Goal: Task Accomplishment & Management: Use online tool/utility

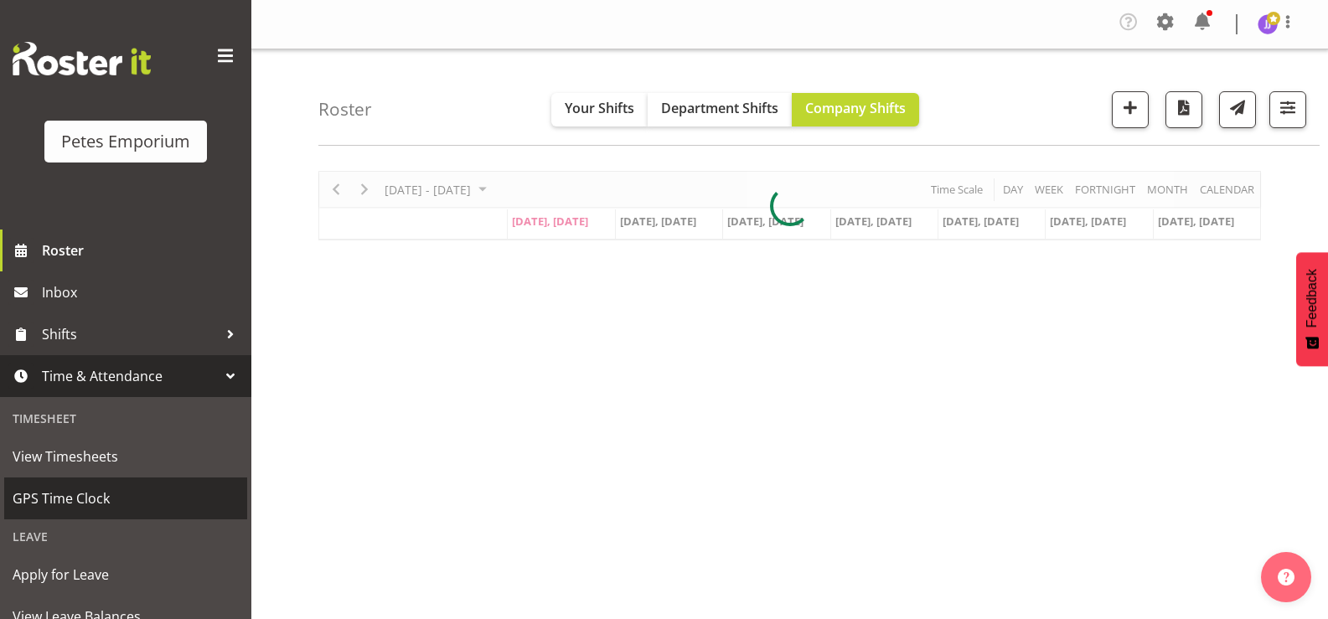
click at [85, 497] on span "GPS Time Clock" at bounding box center [126, 498] width 226 height 25
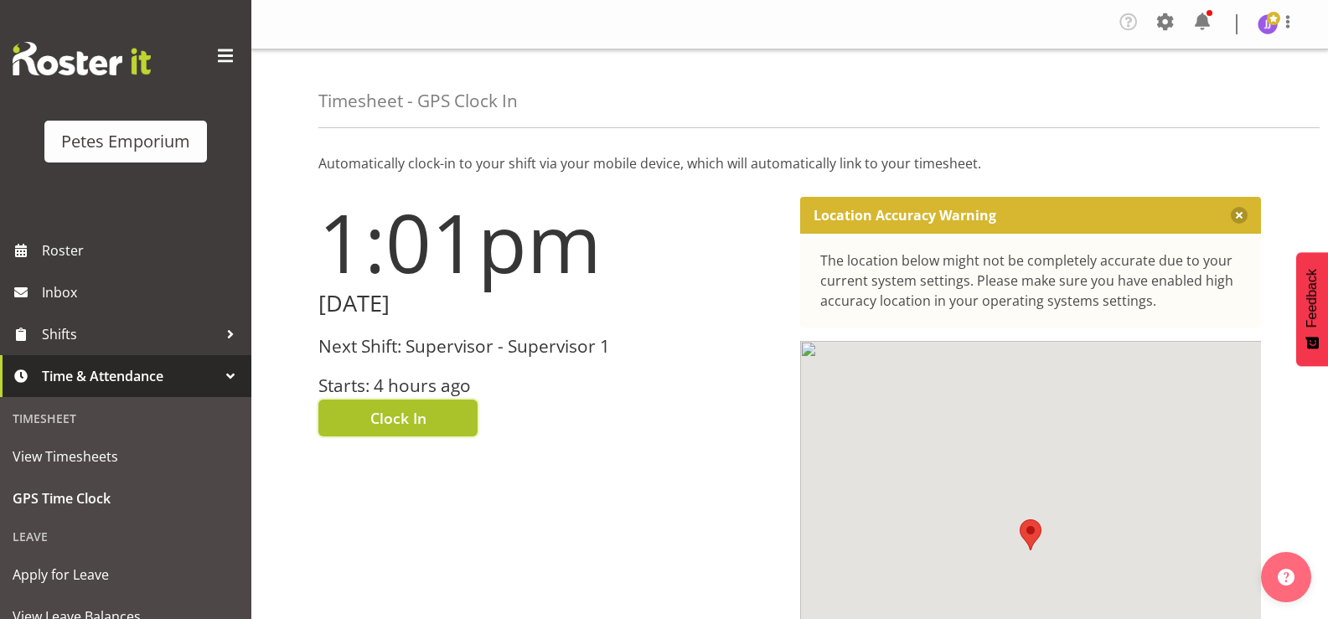
click at [373, 410] on span "Clock In" at bounding box center [398, 418] width 56 height 22
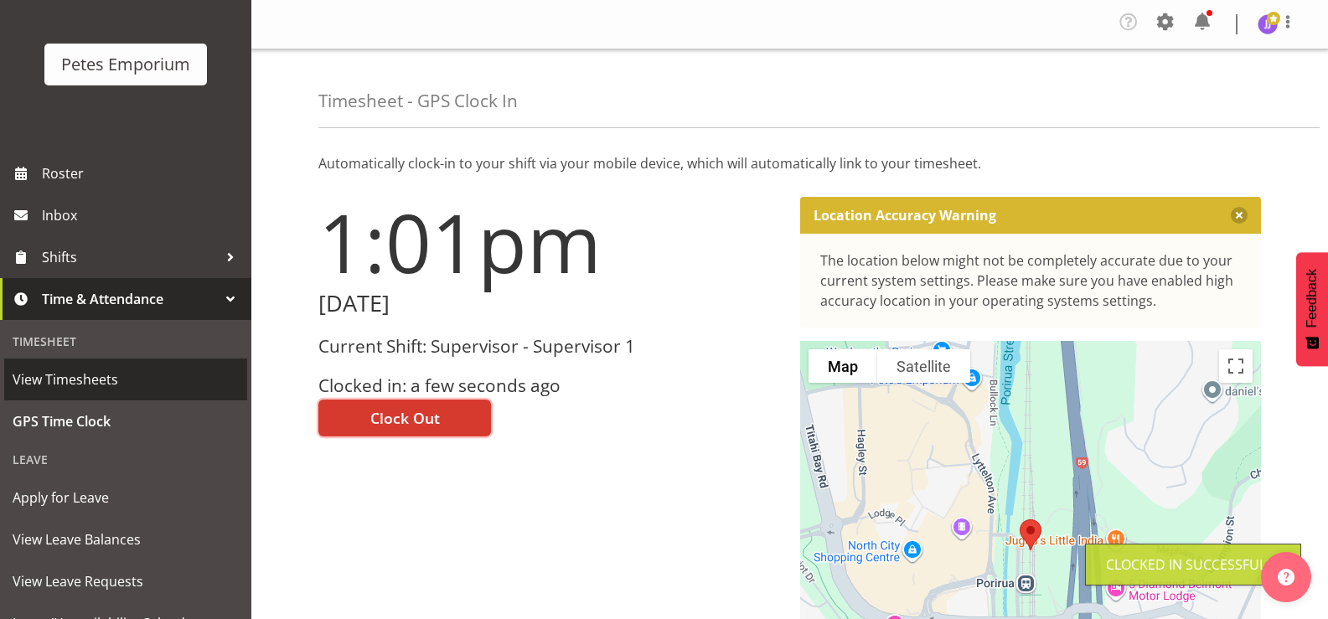
scroll to position [148, 0]
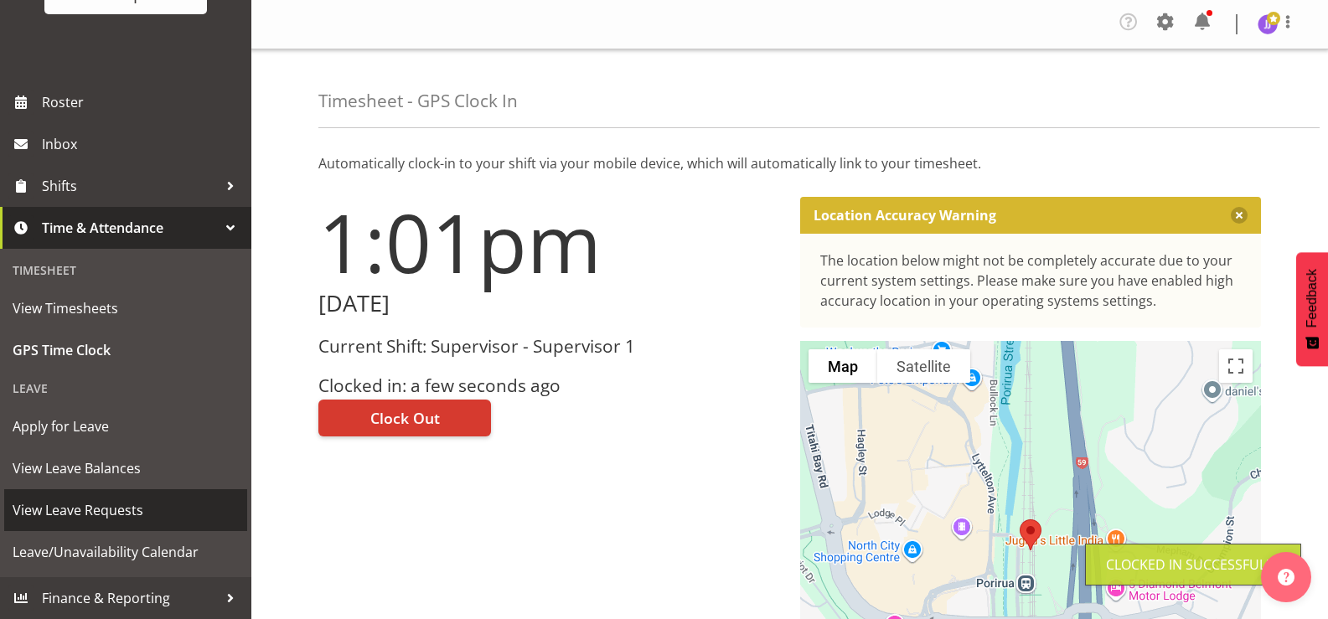
click at [129, 512] on span "View Leave Requests" at bounding box center [126, 510] width 226 height 25
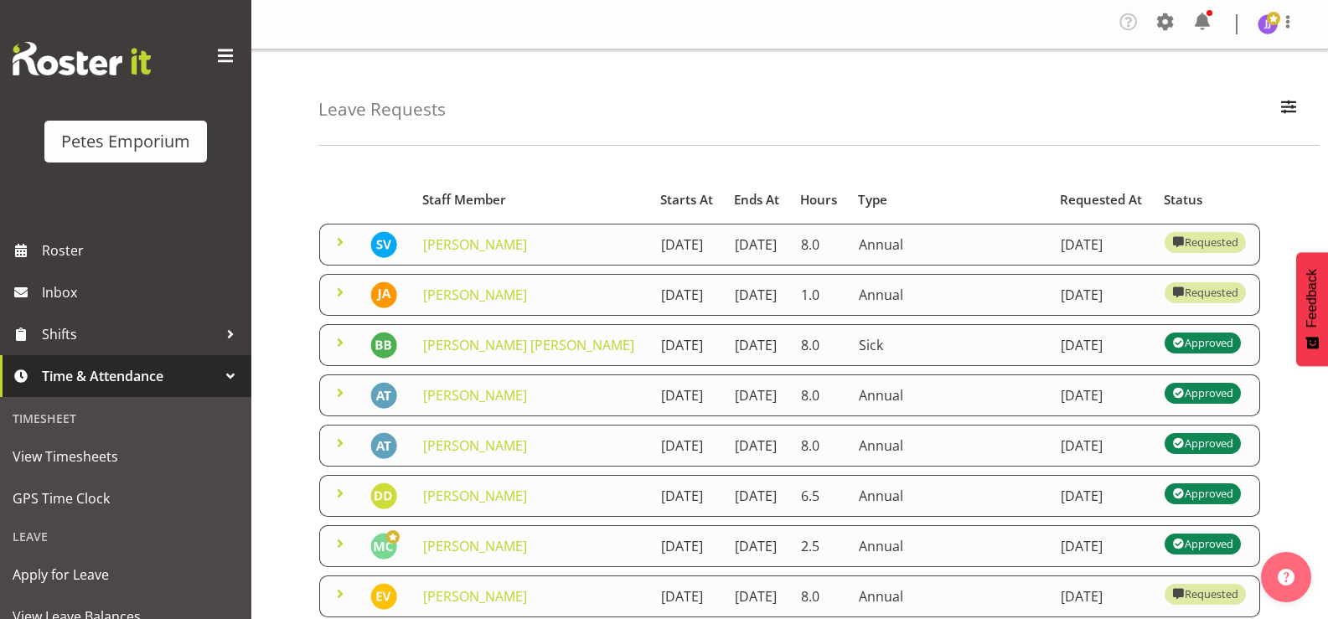
click at [526, 133] on div "Leave Requests Search Search for a particular employee Status All Approved Requ…" at bounding box center [818, 97] width 1001 height 96
click at [336, 248] on span at bounding box center [340, 242] width 20 height 20
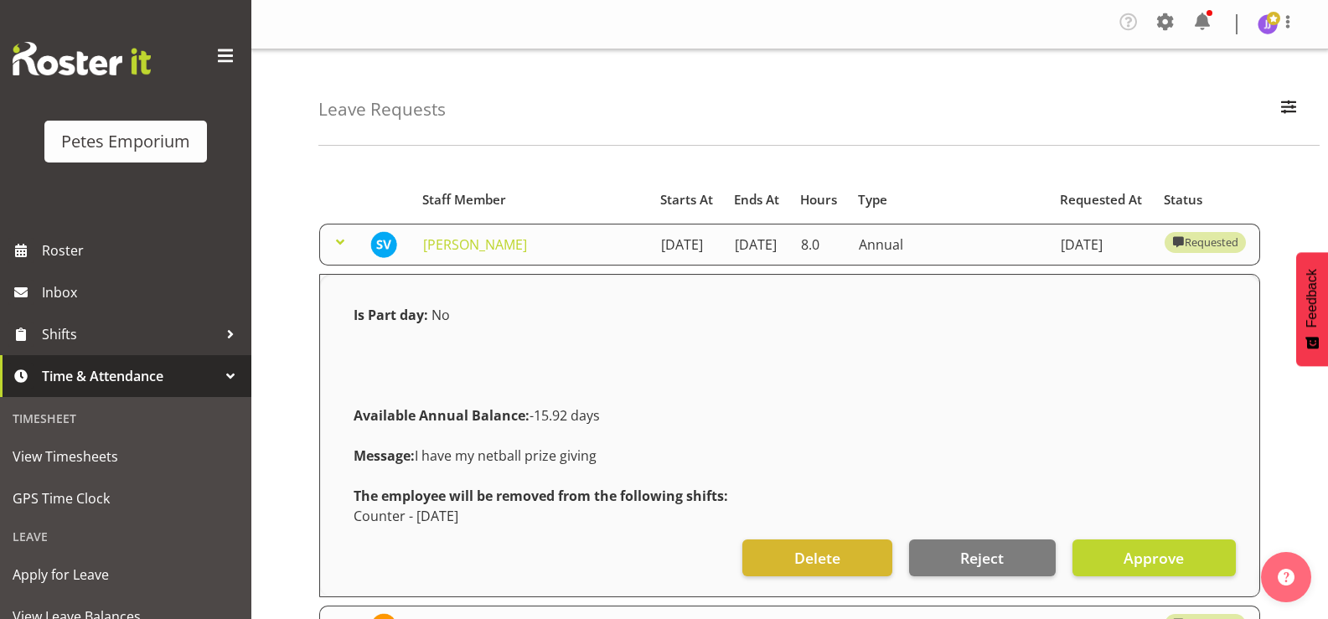
click at [336, 248] on span at bounding box center [340, 242] width 20 height 20
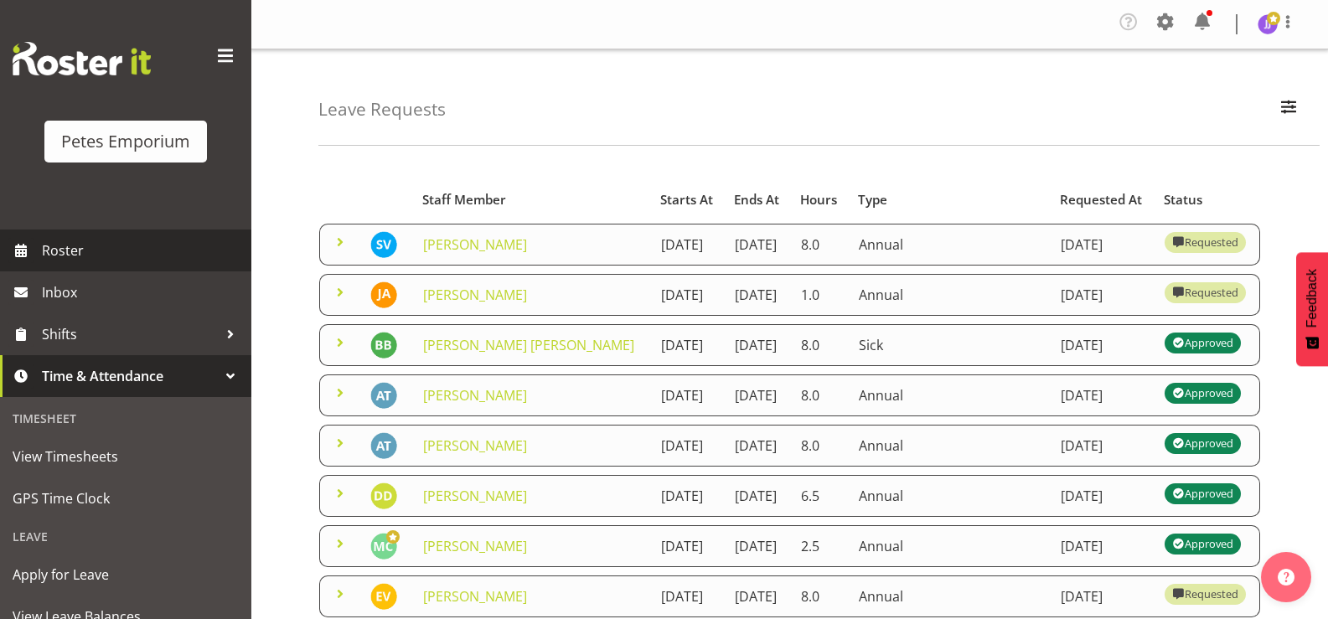
click at [70, 254] on span "Roster" at bounding box center [142, 250] width 201 height 25
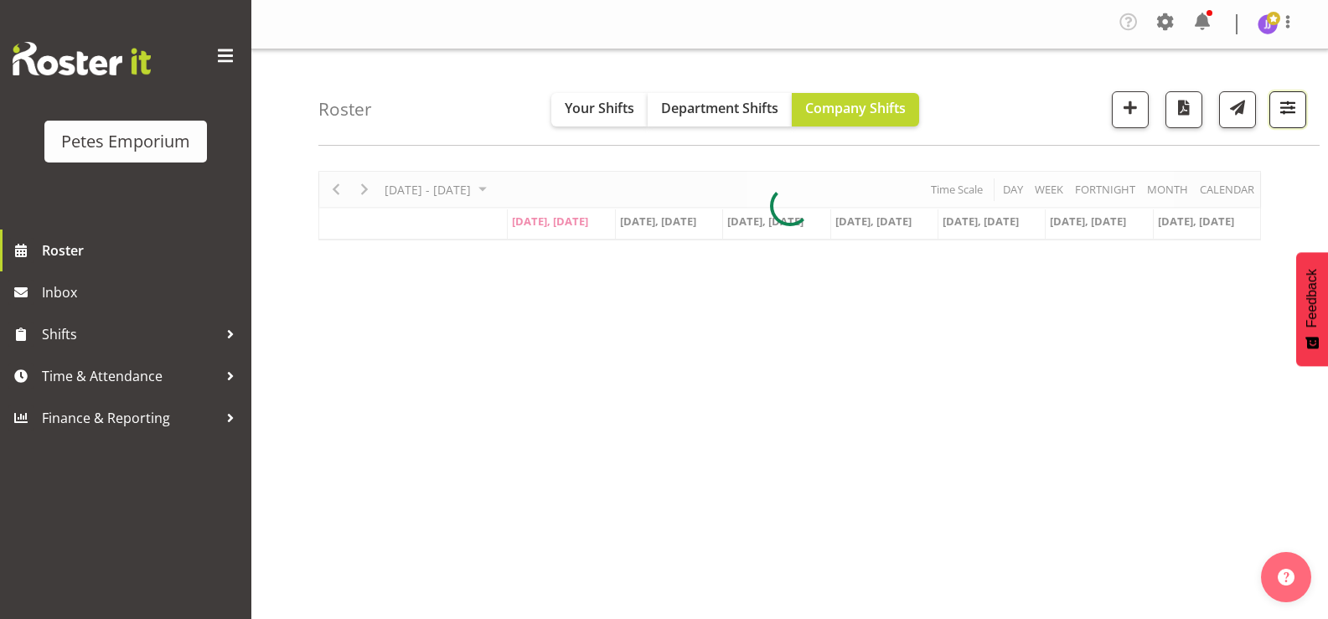
click at [1284, 115] on span "button" at bounding box center [1287, 107] width 22 height 22
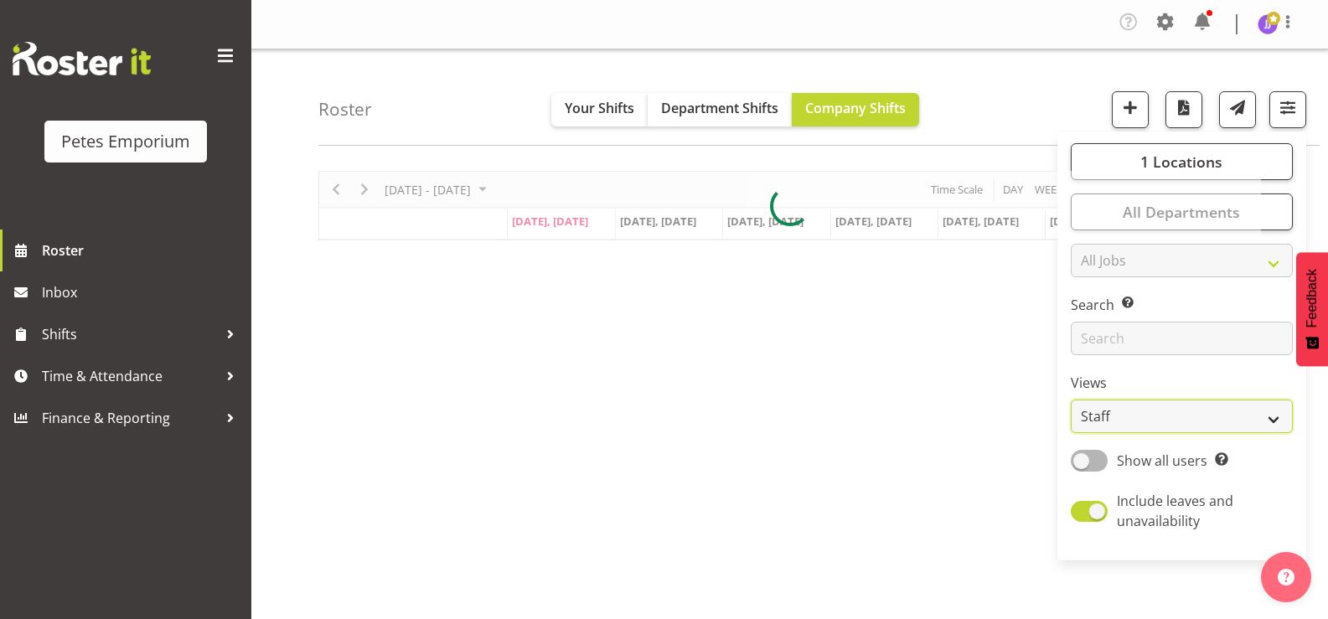
click at [1282, 411] on select "Staff Role Shift - Horizontal Shift - Vertical Staff - Location" at bounding box center [1181, 417] width 222 height 34
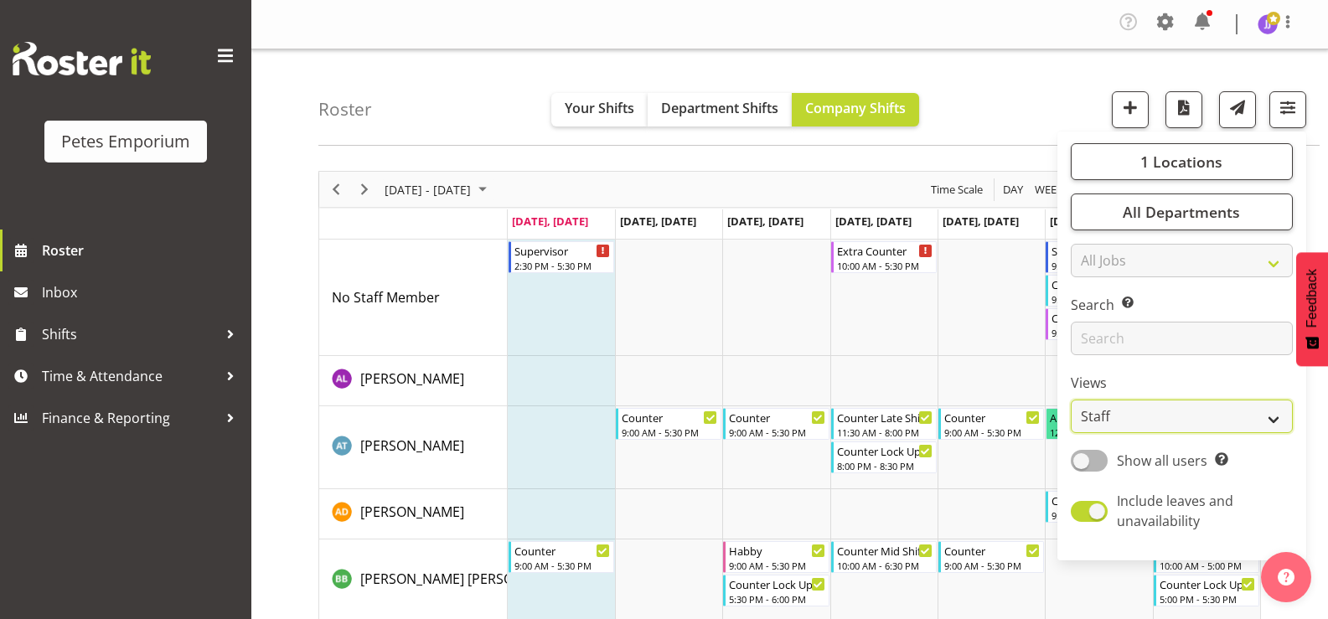
select select "shift"
click at [1071, 400] on select "Staff Role Shift - Horizontal Shift - Vertical Staff - Location" at bounding box center [1181, 417] width 222 height 34
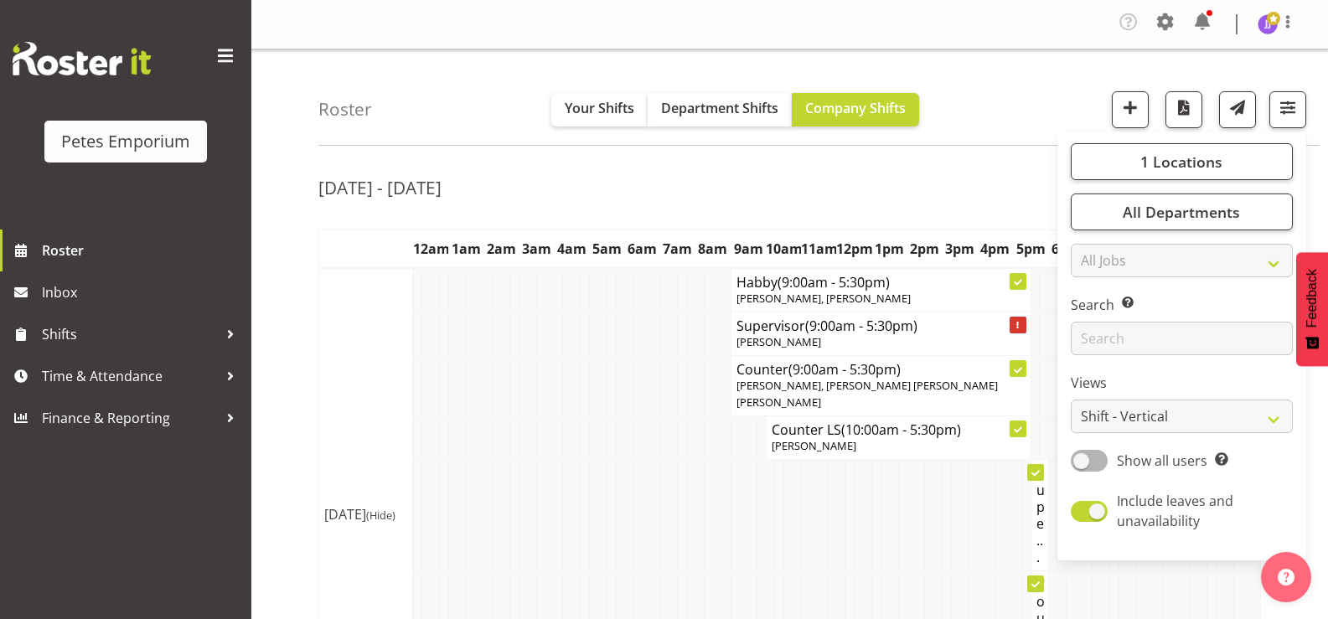
click at [621, 361] on td at bounding box center [620, 385] width 9 height 59
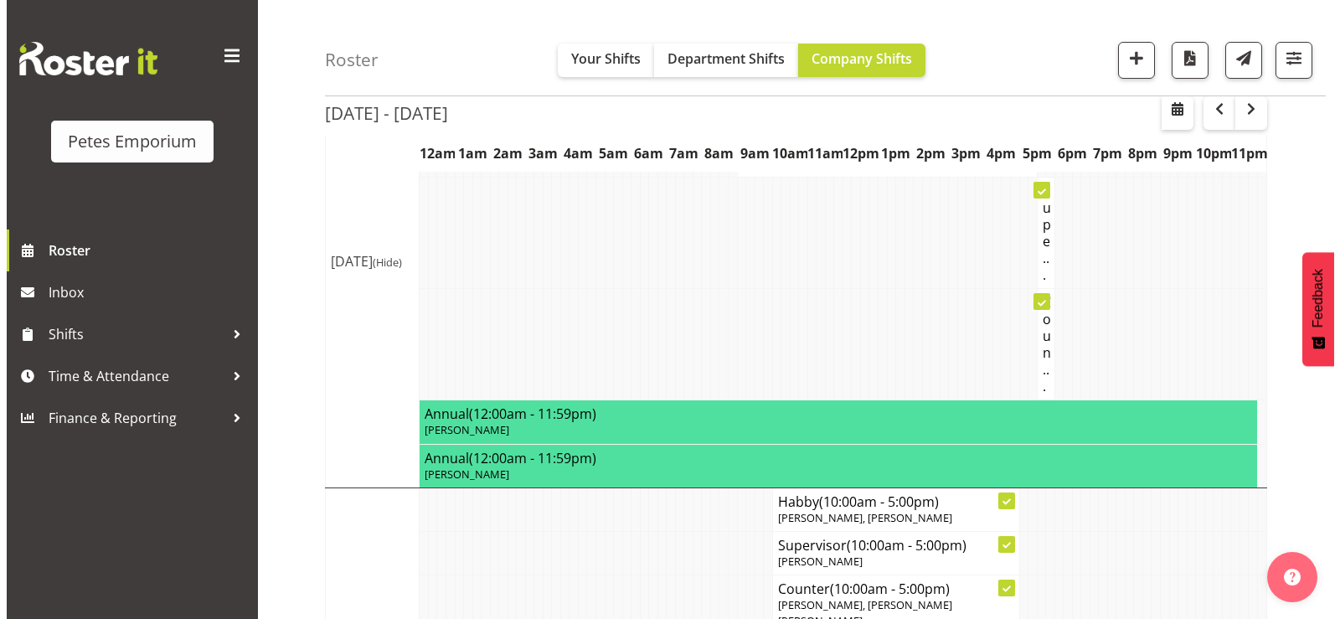
scroll to position [2588, 0]
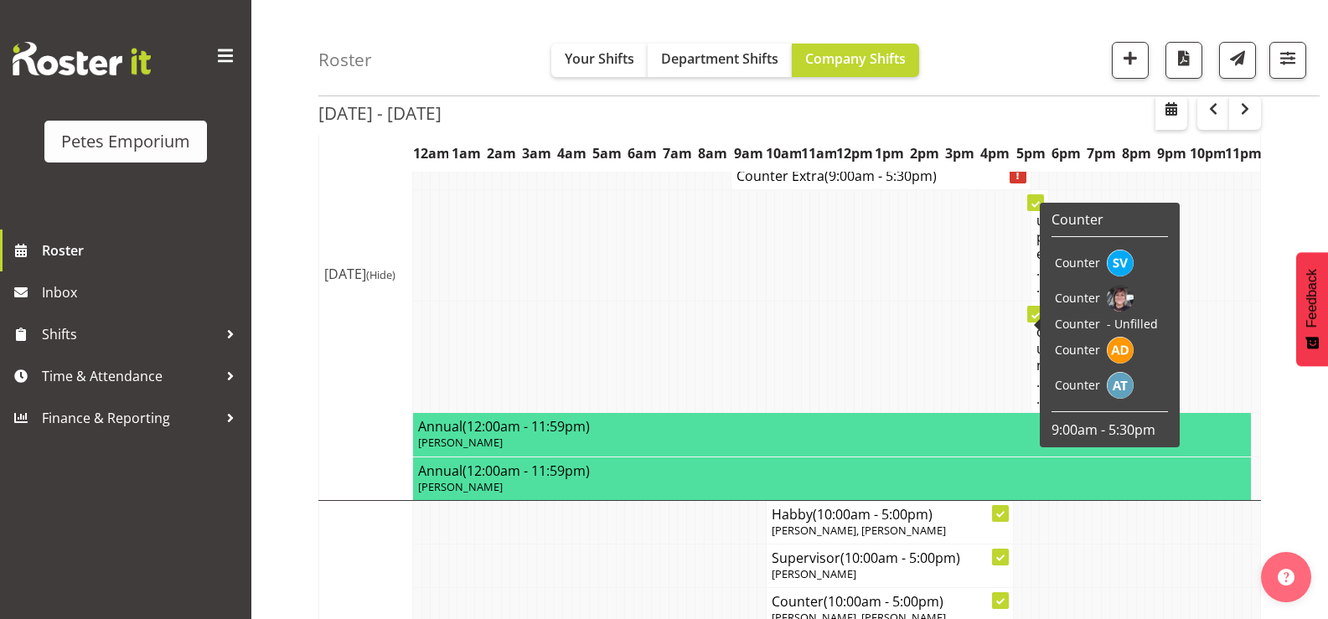
click at [767, 156] on span "[PERSON_NAME], [PERSON_NAME], [PERSON_NAME]" at bounding box center [868, 148] width 264 height 15
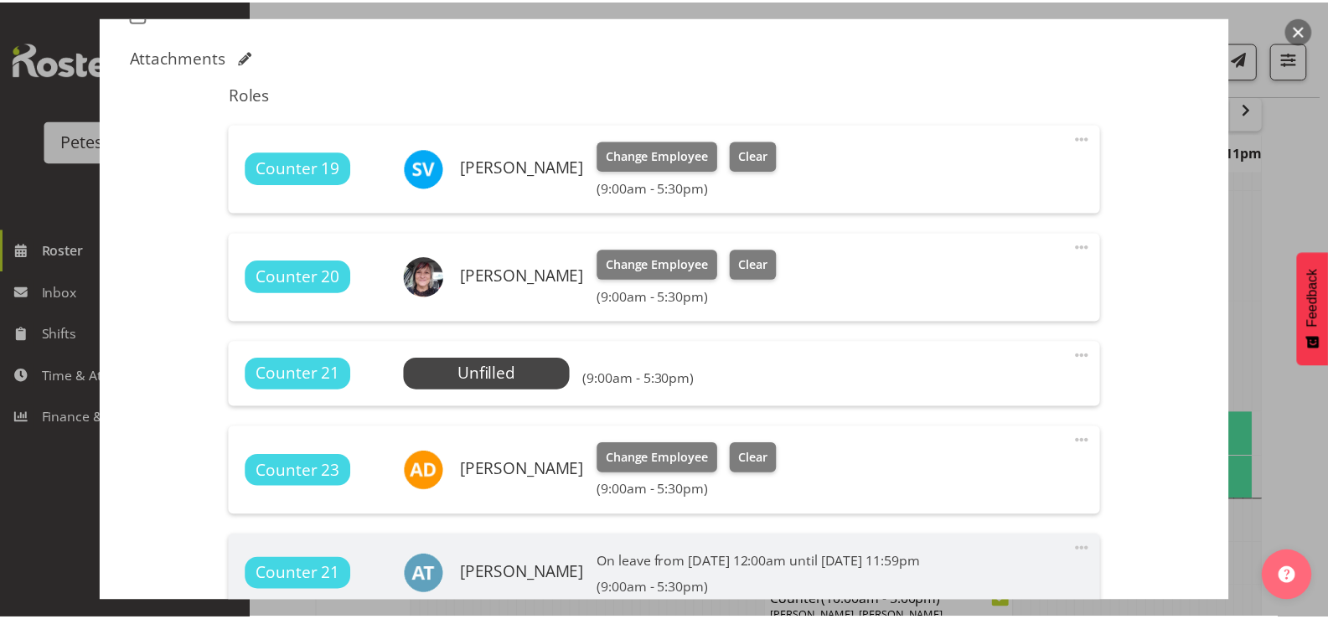
scroll to position [741, 0]
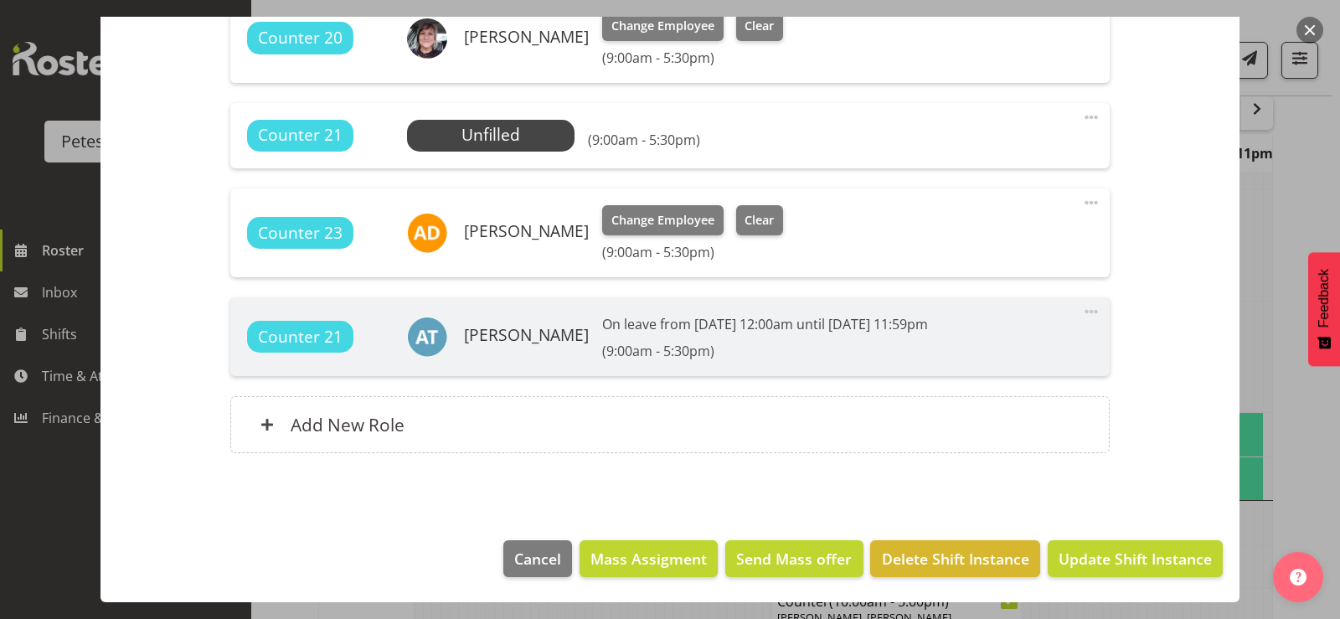
click at [1317, 446] on div at bounding box center [670, 309] width 1340 height 619
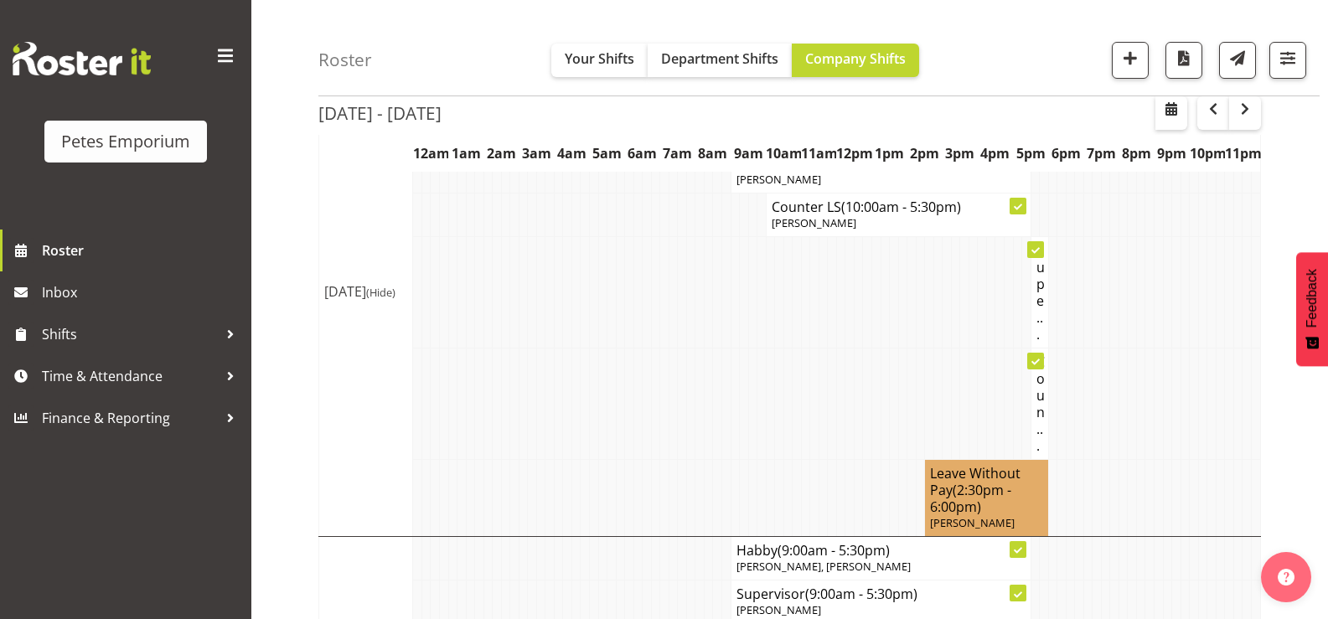
scroll to position [0, 0]
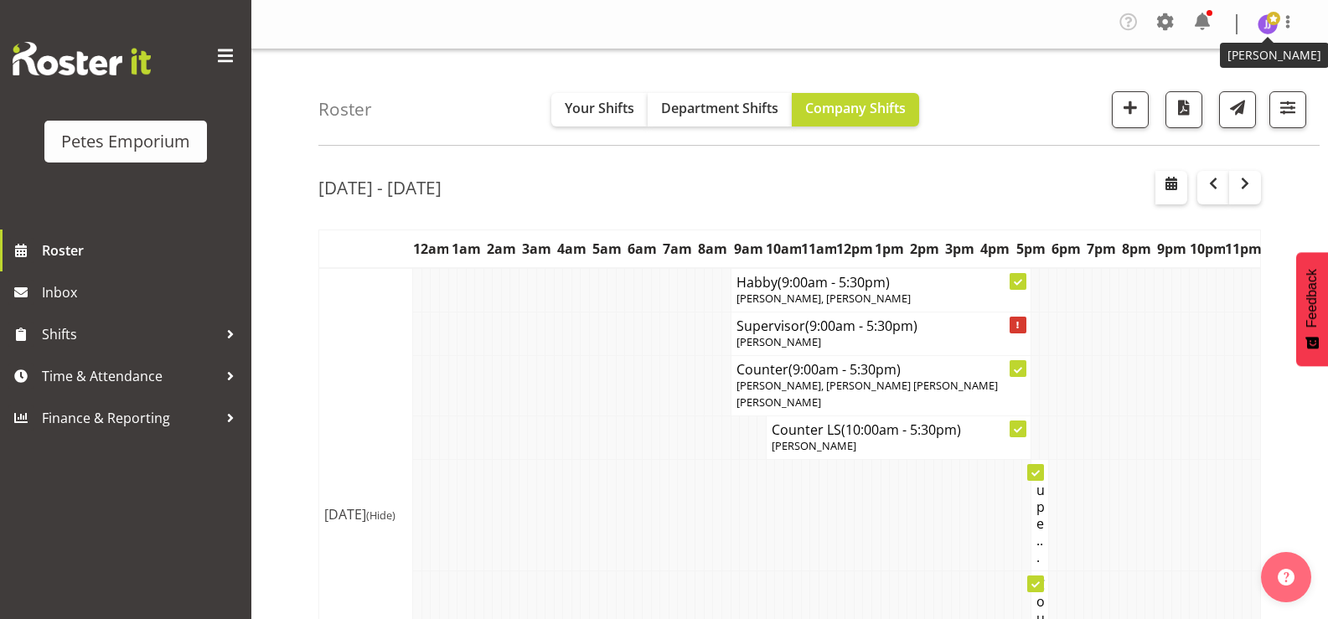
click at [1263, 22] on img at bounding box center [1267, 24] width 20 height 20
click at [1204, 95] on link "Log Out" at bounding box center [1217, 92] width 161 height 30
